Goal: Obtain resource: Download file/media

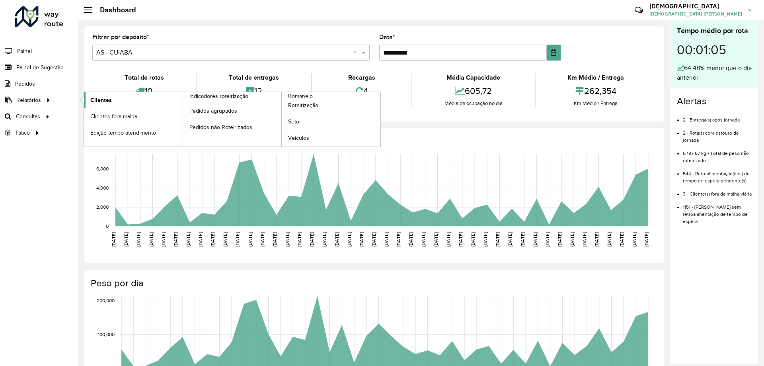
click at [103, 101] on span "Clientes" at bounding box center [101, 100] width 22 height 8
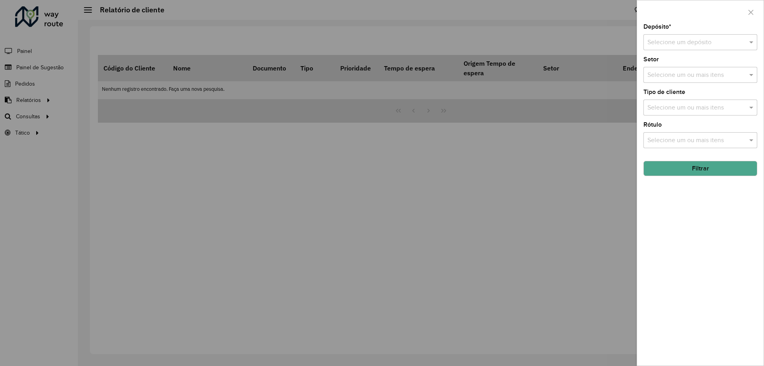
click at [727, 47] on input "text" at bounding box center [693, 43] width 90 height 10
click at [701, 74] on div "CDD Cuiaba" at bounding box center [700, 79] width 113 height 14
click at [701, 170] on button "Filtrar" at bounding box center [701, 168] width 114 height 15
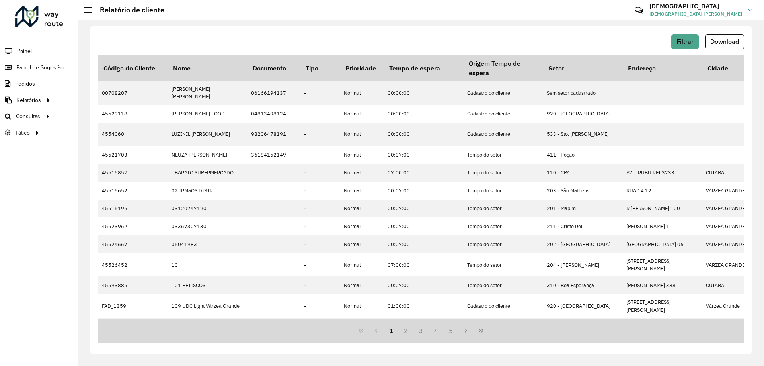
click at [524, 21] on div "Filtrar Download Código do Cliente Nome Documento Tipo Prioridade Tempo de espe…" at bounding box center [421, 193] width 686 height 346
click at [716, 39] on span "Download" at bounding box center [725, 41] width 29 height 7
